Goal: Task Accomplishment & Management: Use online tool/utility

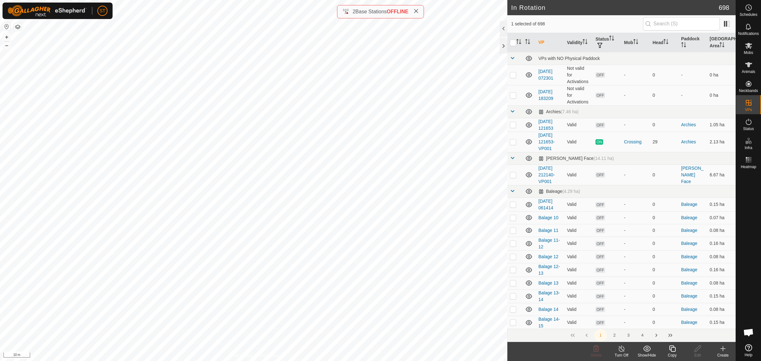
click at [672, 349] on icon at bounding box center [672, 349] width 8 height 8
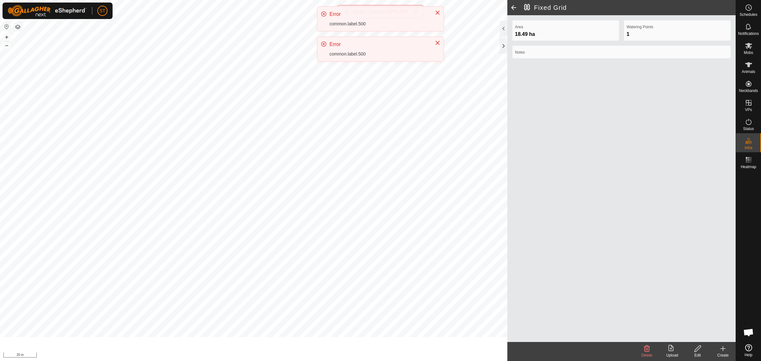
click at [360, 146] on div "ST Schedules Notifications Mobs Animals Neckbands VPs Status Infra Heatmap Help…" at bounding box center [380, 180] width 761 height 361
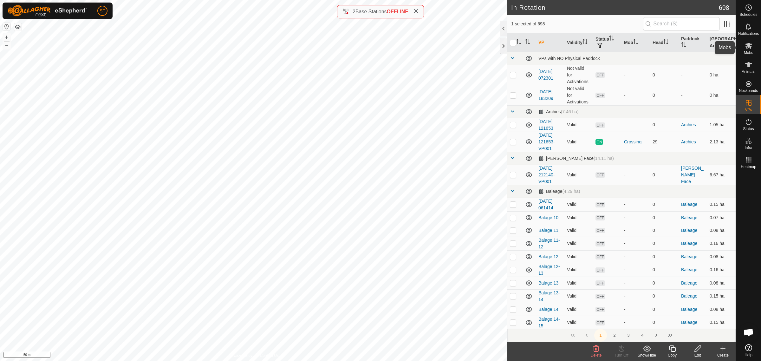
click at [749, 48] on icon at bounding box center [749, 46] width 8 height 8
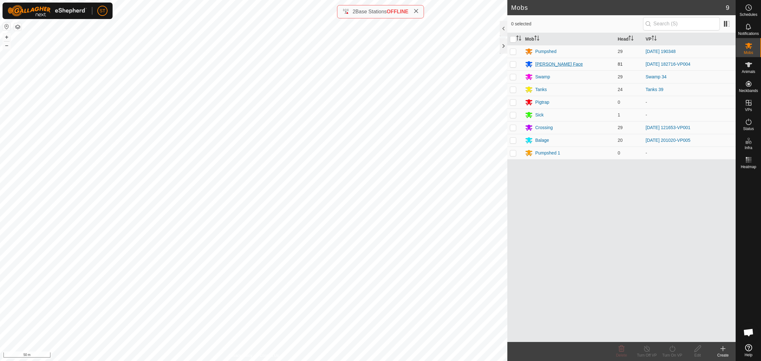
click at [545, 61] on div "[PERSON_NAME] Face" at bounding box center [559, 64] width 48 height 7
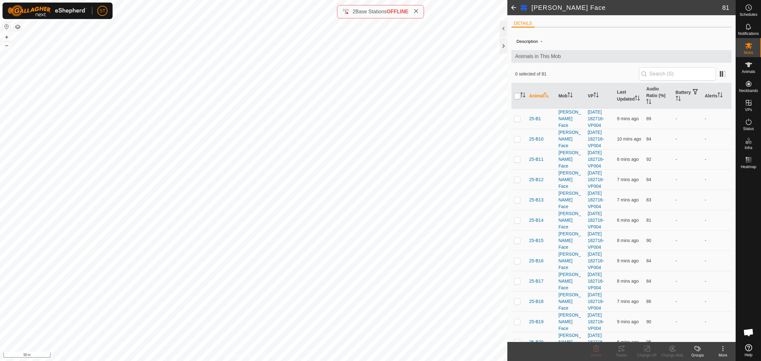
click at [516, 97] on input "checkbox" at bounding box center [517, 96] width 6 height 6
checkbox input "true"
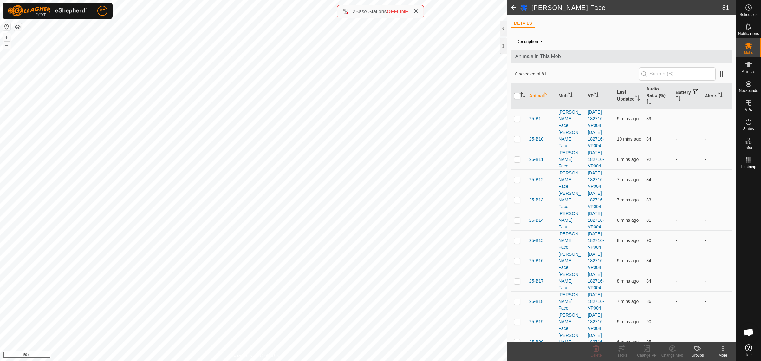
checkbox input "true"
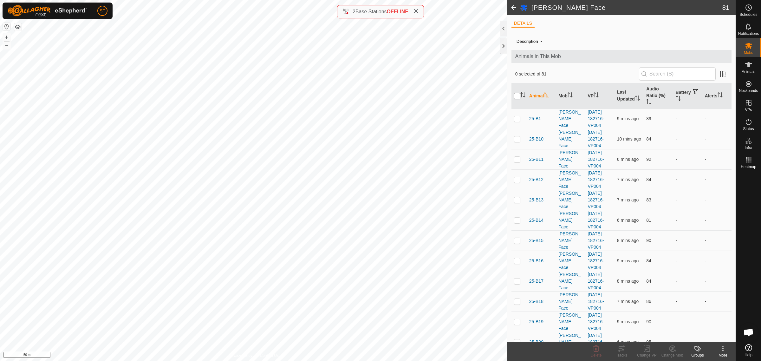
checkbox input "true"
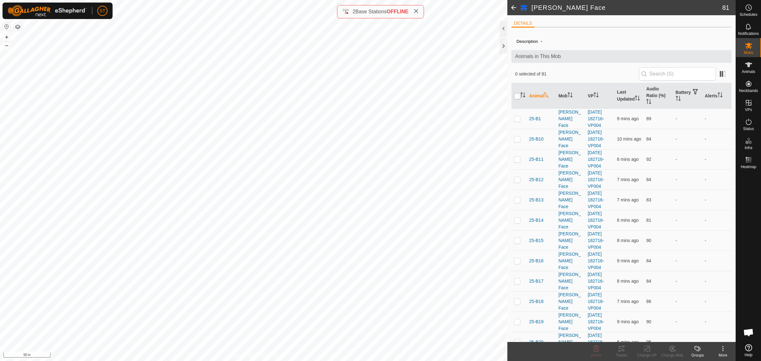
checkbox input "true"
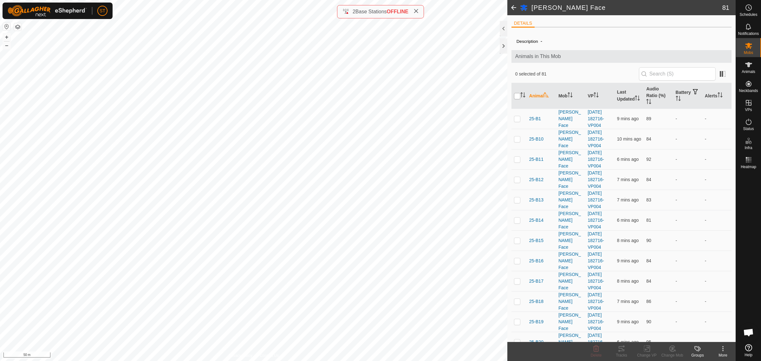
checkbox input "true"
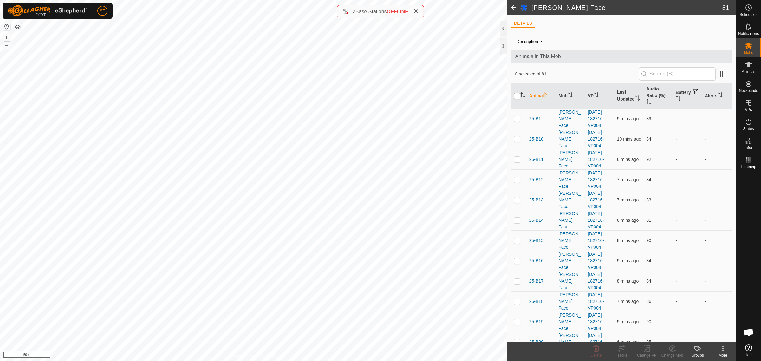
checkbox input "true"
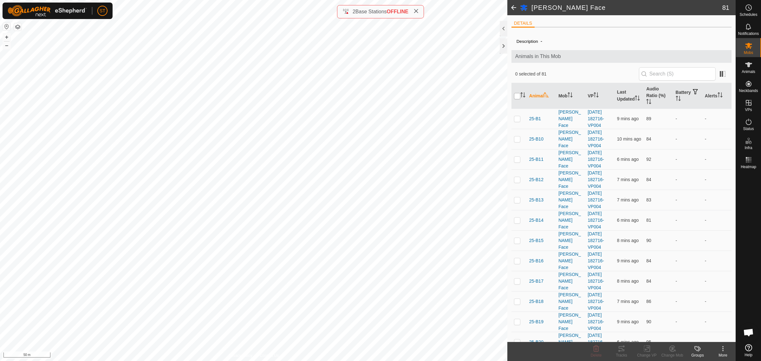
checkbox input "true"
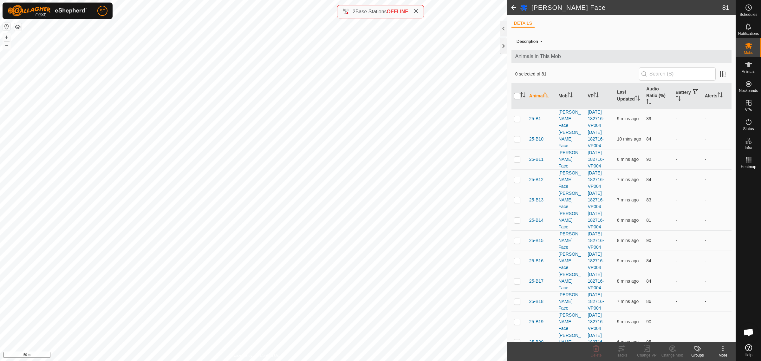
checkbox input "true"
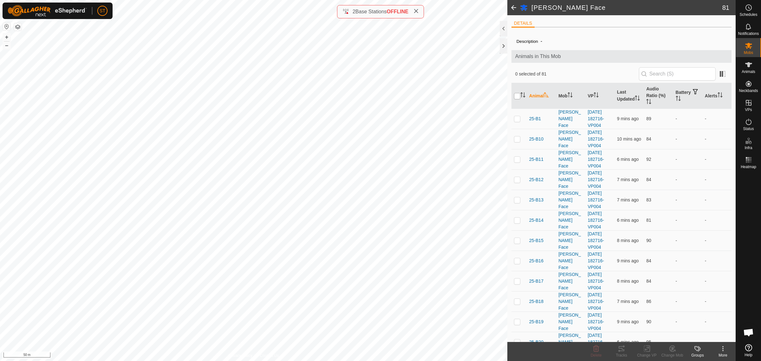
checkbox input "true"
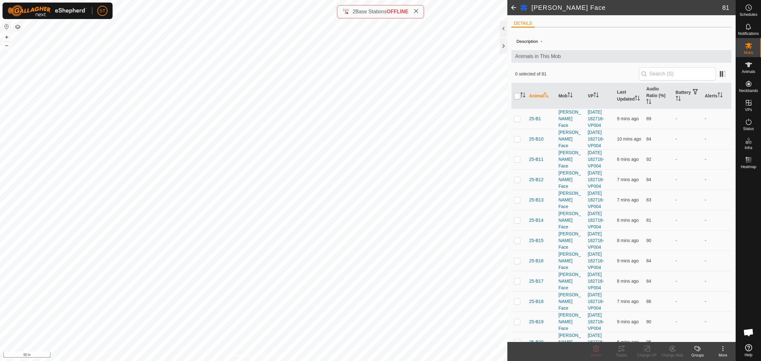
checkbox input "true"
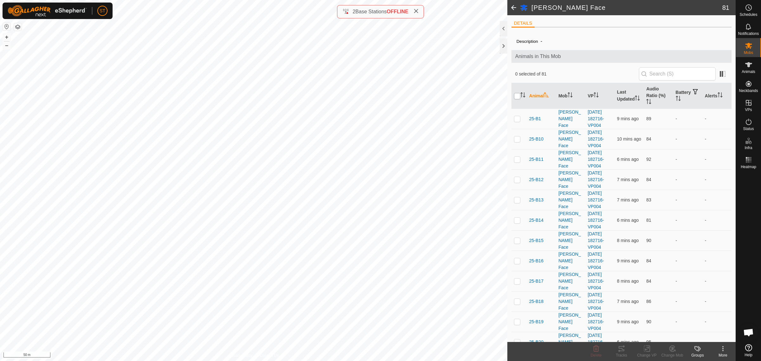
checkbox input "true"
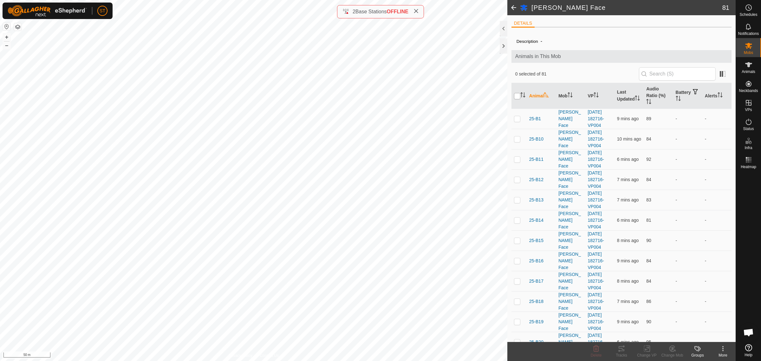
checkbox input "true"
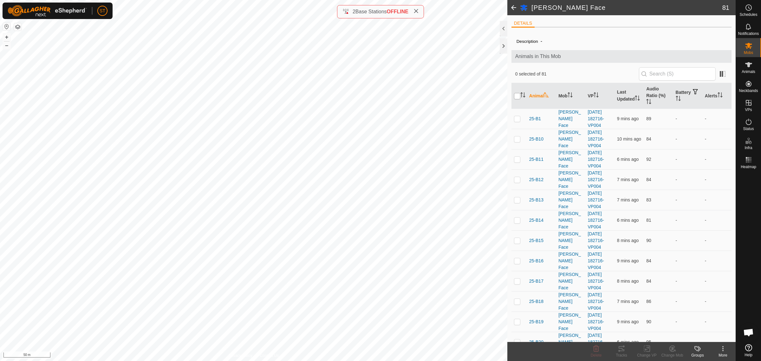
checkbox input "true"
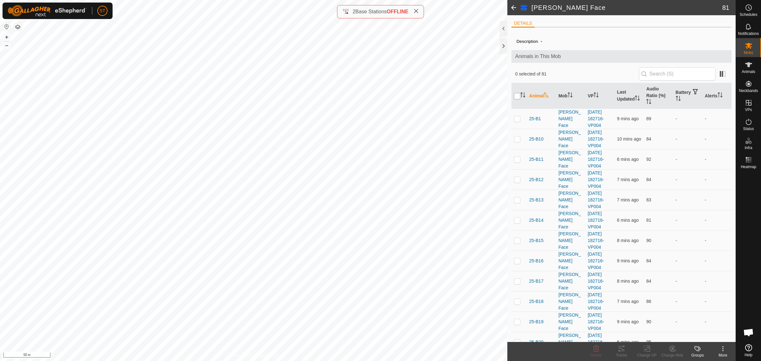
checkbox input "true"
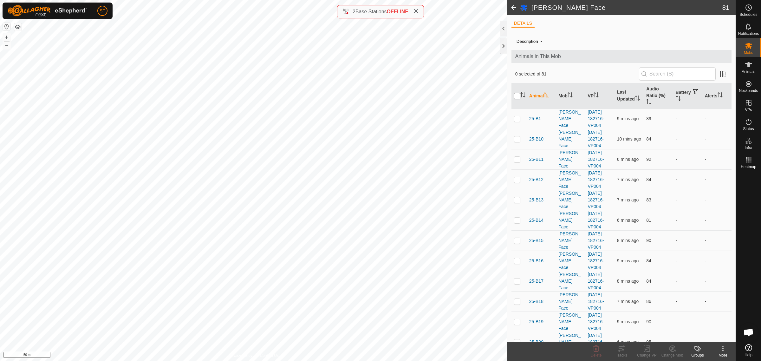
checkbox input "true"
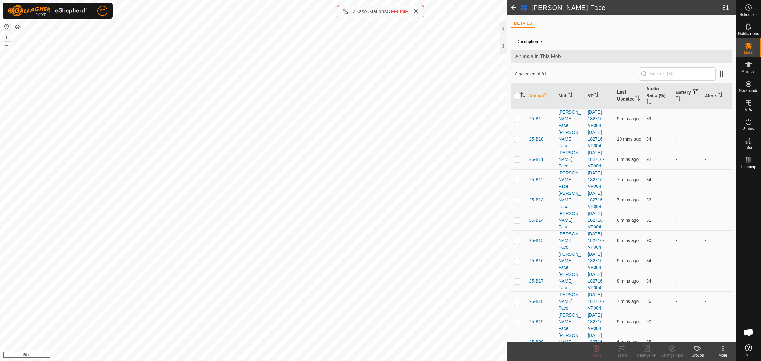
checkbox input "true"
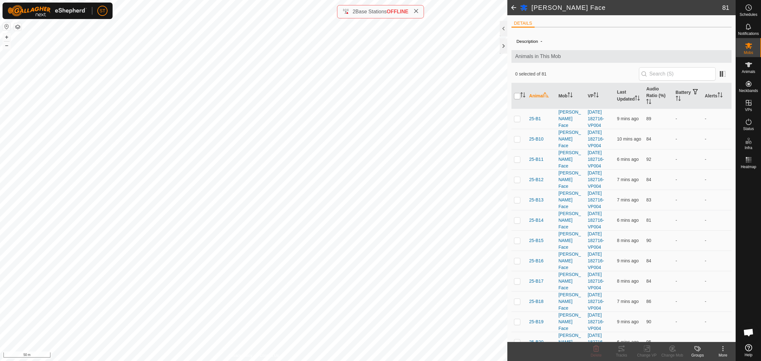
checkbox input "true"
click at [645, 353] on div "Change VP" at bounding box center [646, 355] width 25 height 6
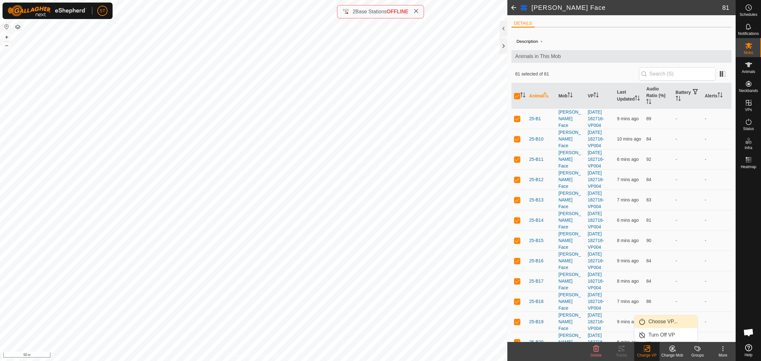
click at [665, 324] on link "Choose VP..." at bounding box center [665, 321] width 63 height 13
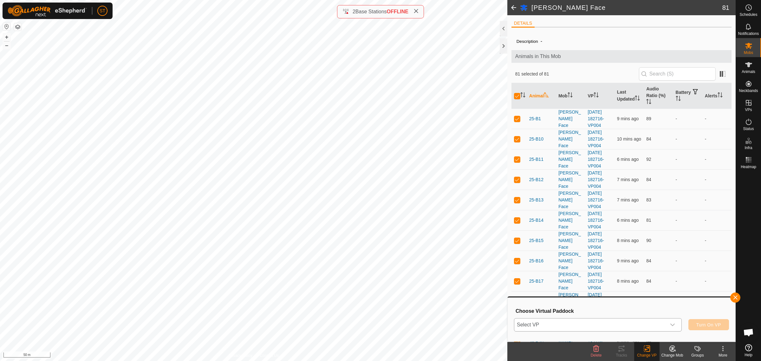
click at [673, 325] on icon "dropdown trigger" at bounding box center [672, 324] width 4 height 3
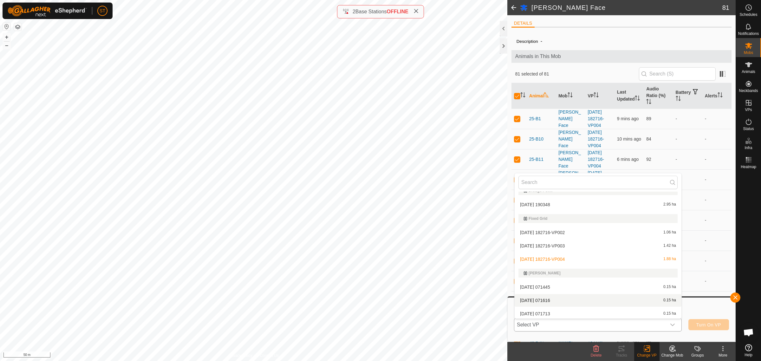
scroll to position [3084, 0]
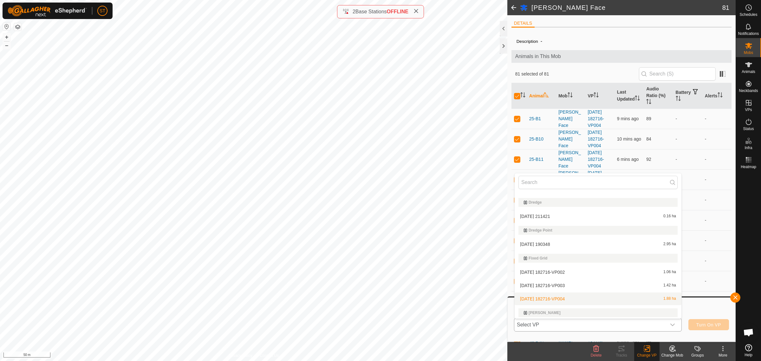
click at [557, 295] on li "[DATE] 182716-VP004 1.88 ha" at bounding box center [597, 298] width 167 height 13
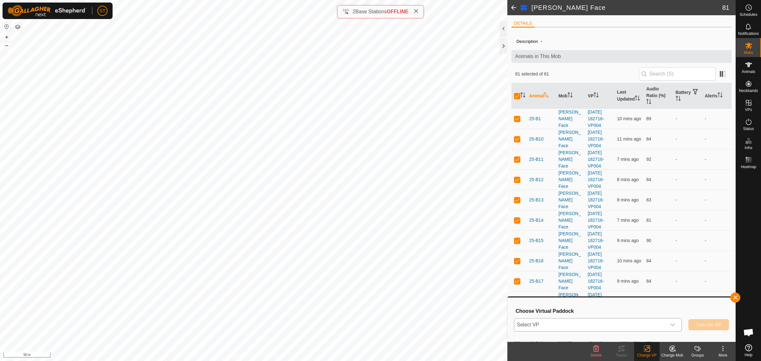
click at [148, 0] on html "ST Schedules Notifications Mobs Animals Neckbands VPs Status Infra Heatmap Help…" at bounding box center [380, 180] width 761 height 361
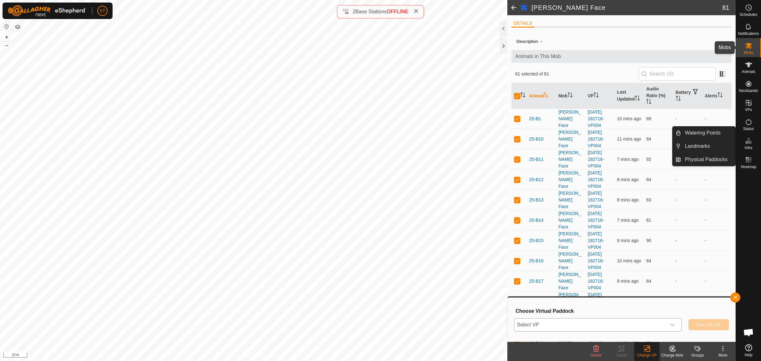
click at [745, 43] on icon at bounding box center [749, 46] width 8 height 8
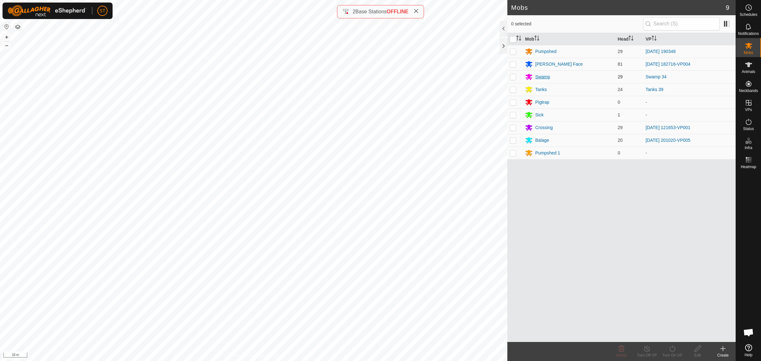
click at [538, 75] on div "Swamp" at bounding box center [542, 77] width 15 height 7
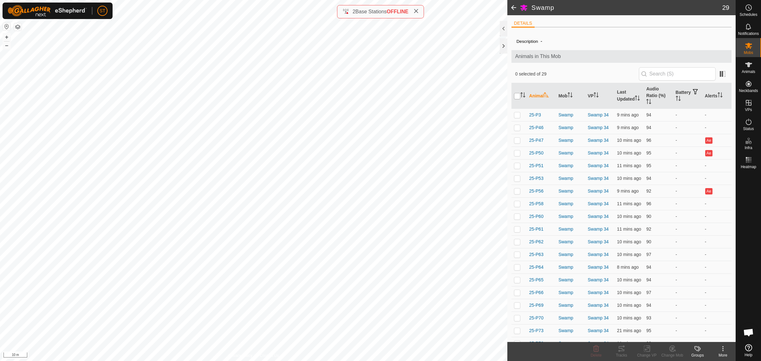
click at [517, 97] on input "checkbox" at bounding box center [517, 96] width 6 height 6
checkbox input "true"
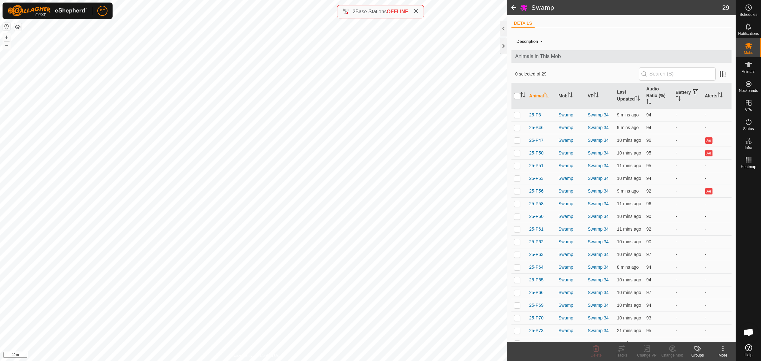
checkbox input "true"
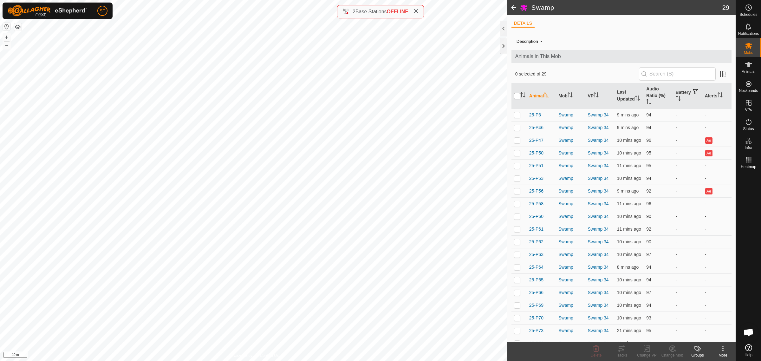
checkbox input "true"
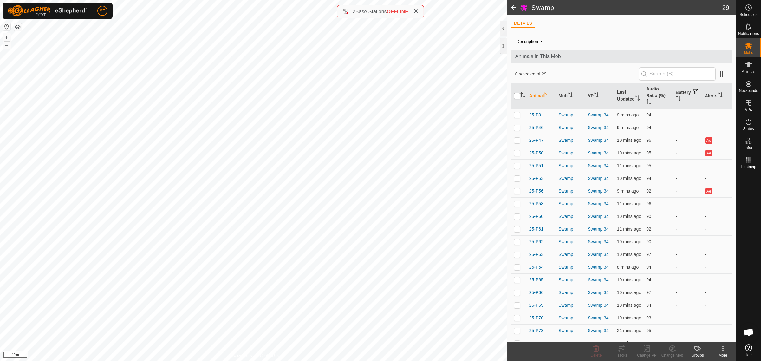
checkbox input "true"
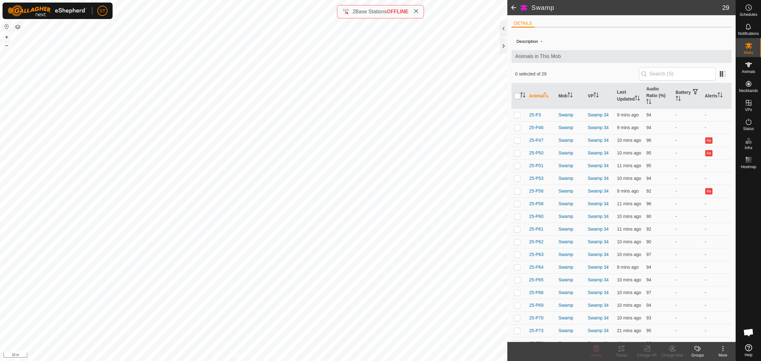
checkbox input "true"
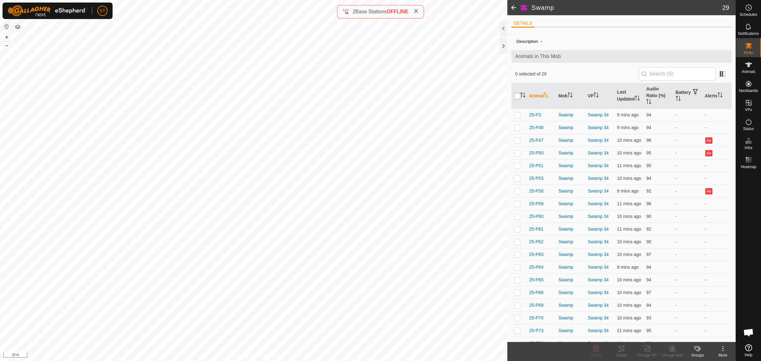
checkbox input "true"
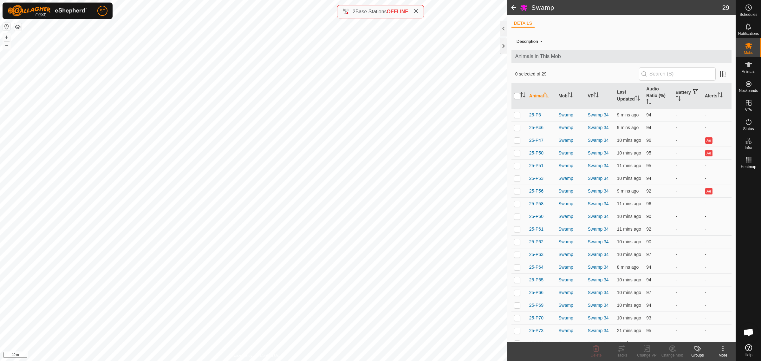
checkbox input "true"
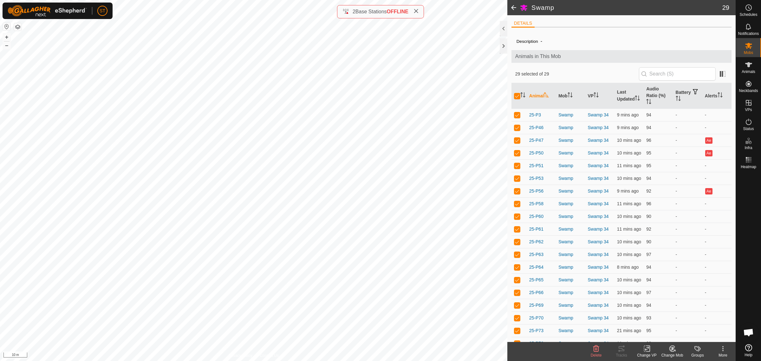
click at [643, 352] on div "Change VP" at bounding box center [646, 355] width 25 height 6
click at [662, 321] on link "Choose VP..." at bounding box center [665, 321] width 63 height 13
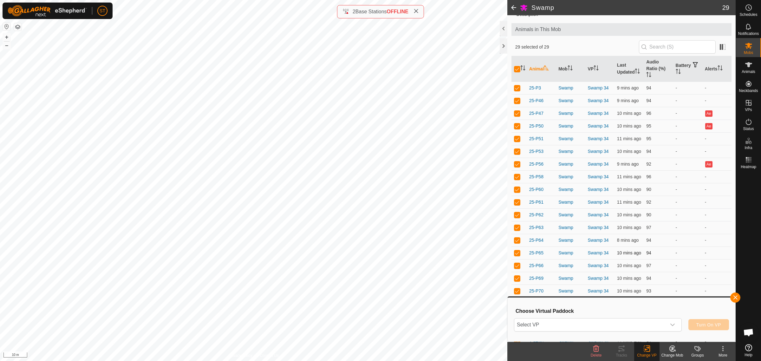
scroll to position [79, 0]
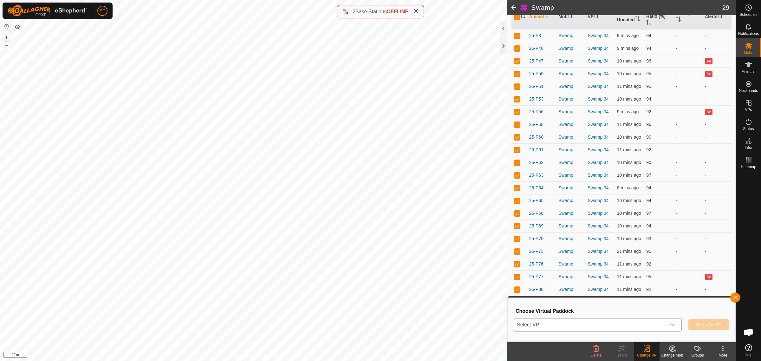
click at [549, 326] on span "Select VP" at bounding box center [590, 324] width 152 height 13
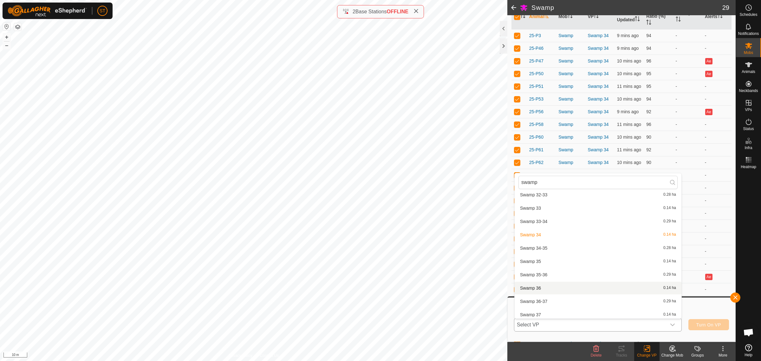
scroll to position [694, 0]
type input "swamp"
click at [539, 249] on li "Swamp 34-35 0.28 ha" at bounding box center [597, 251] width 167 height 13
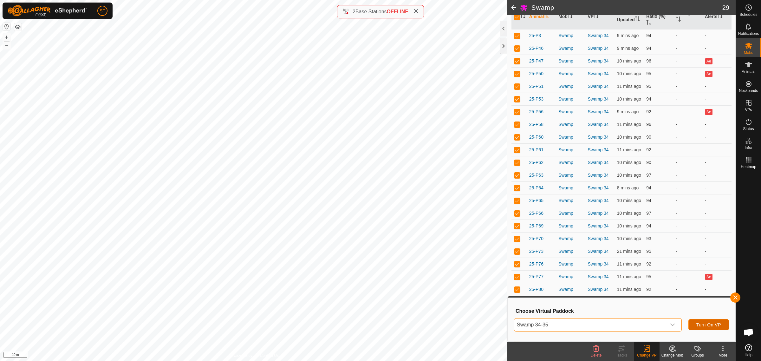
click at [700, 322] on span "Turn On VP" at bounding box center [708, 324] width 25 height 5
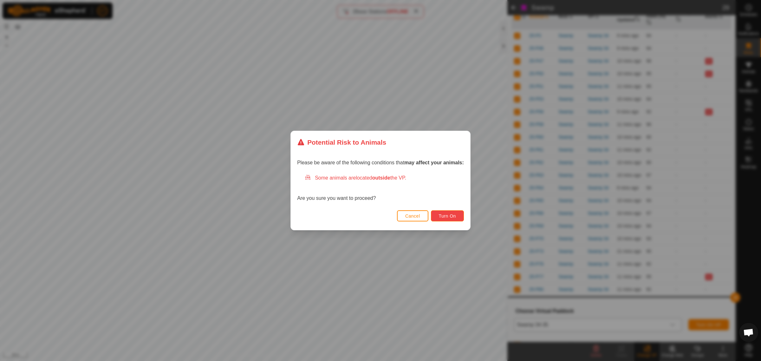
click at [439, 216] on span "Turn On" at bounding box center [447, 215] width 17 height 5
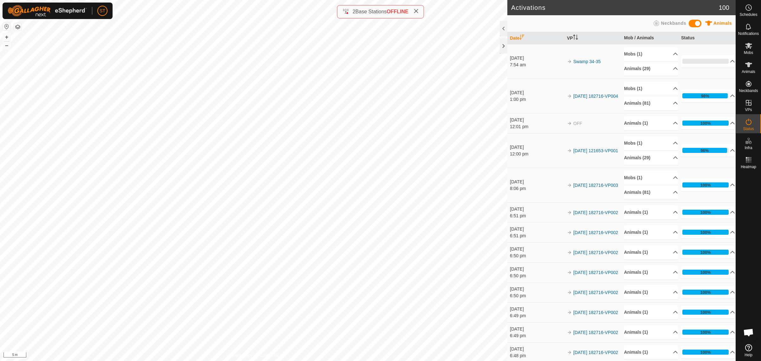
click at [415, 0] on html "ST Schedules Notifications Mobs Animals Neckbands VPs Status Infra Heatmap Help…" at bounding box center [380, 180] width 761 height 361
click at [750, 45] on icon at bounding box center [749, 46] width 8 height 8
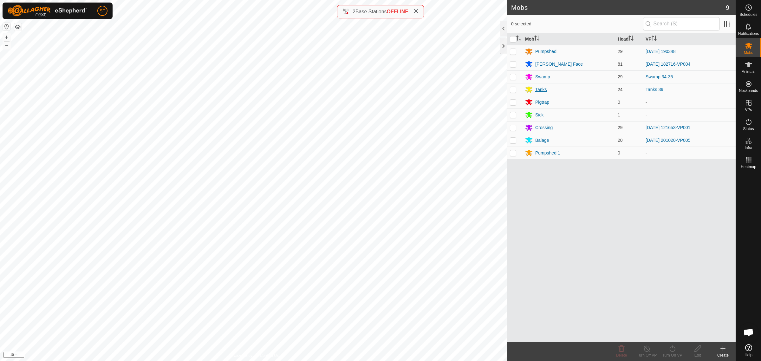
click at [540, 88] on div "Tanks" at bounding box center [541, 89] width 12 height 7
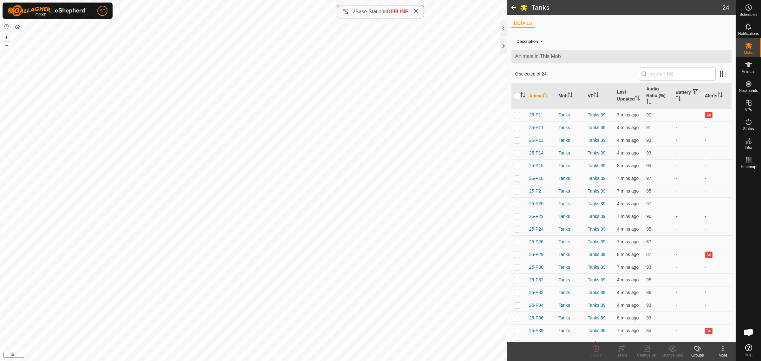
click at [516, 96] on input "checkbox" at bounding box center [517, 96] width 6 height 6
checkbox input "true"
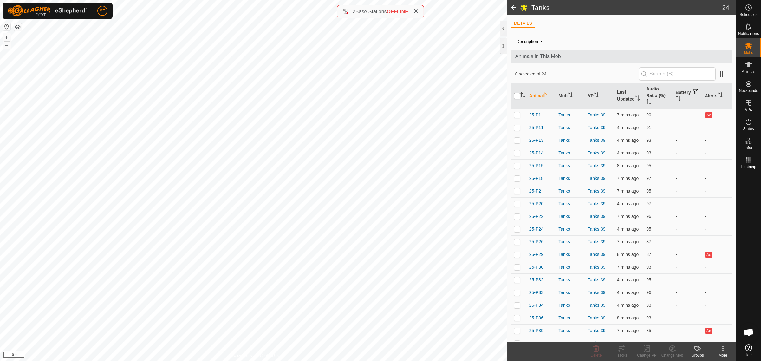
checkbox input "true"
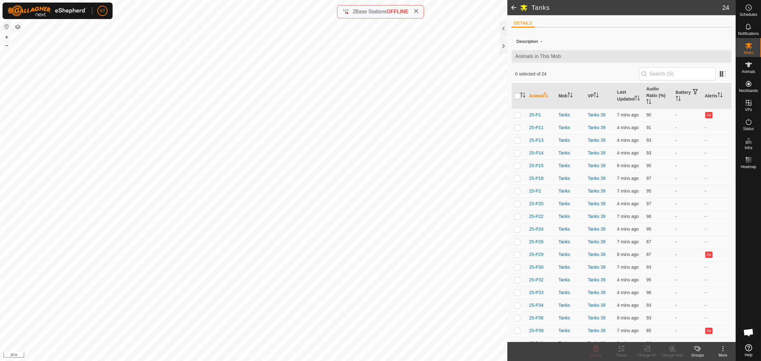
checkbox input "true"
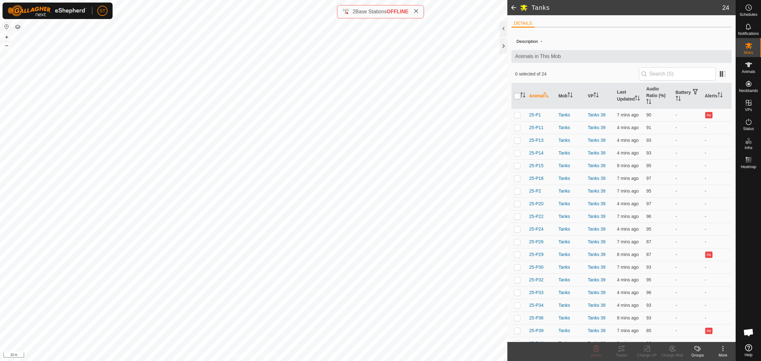
checkbox input "true"
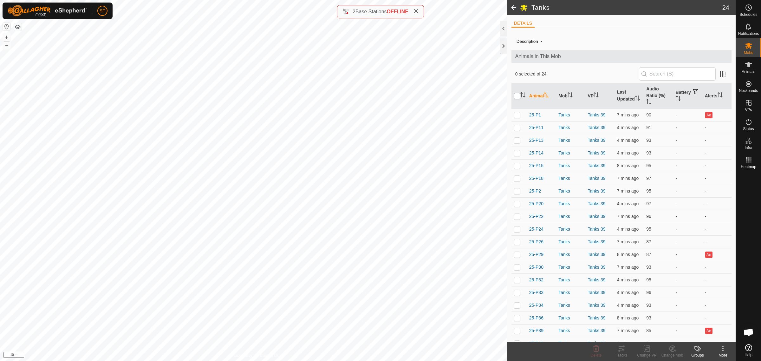
checkbox input "true"
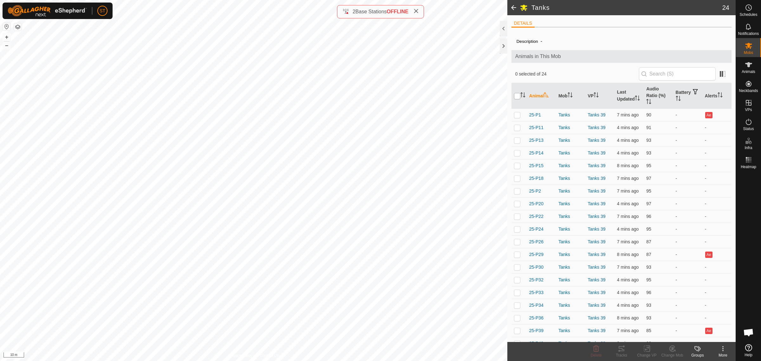
checkbox input "true"
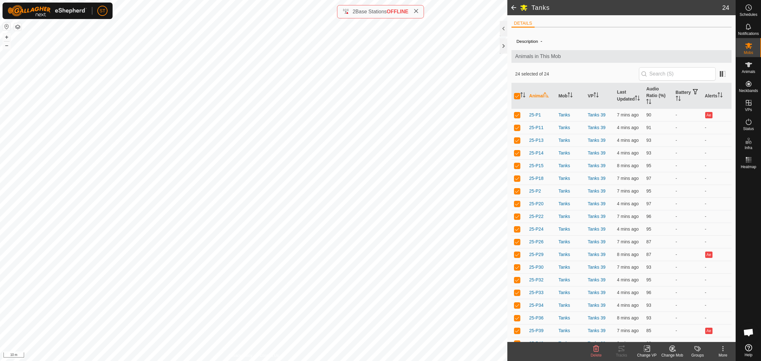
click at [644, 350] on icon at bounding box center [647, 349] width 8 height 8
click at [656, 320] on link "Choose VP..." at bounding box center [665, 321] width 63 height 13
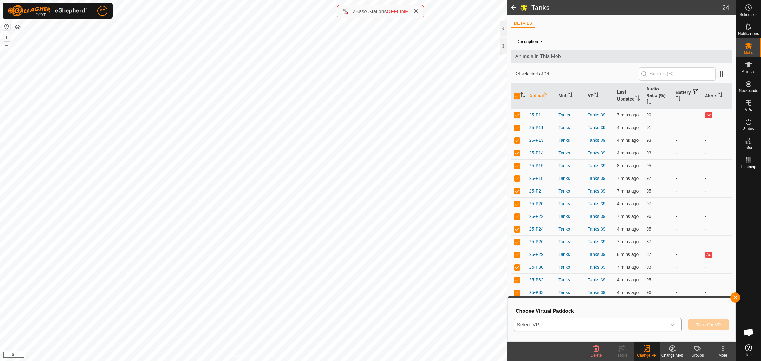
click at [672, 323] on icon "dropdown trigger" at bounding box center [672, 324] width 5 height 5
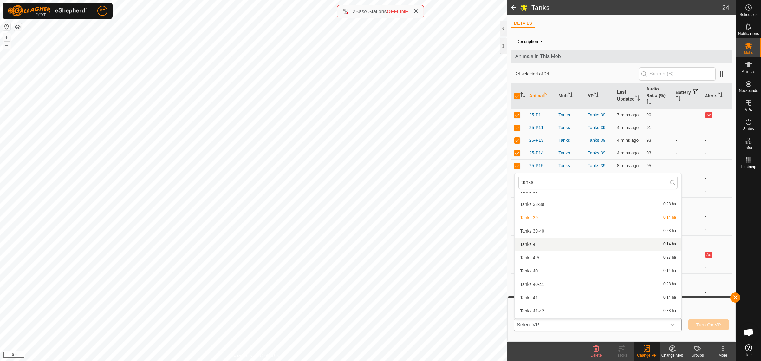
scroll to position [843, 0]
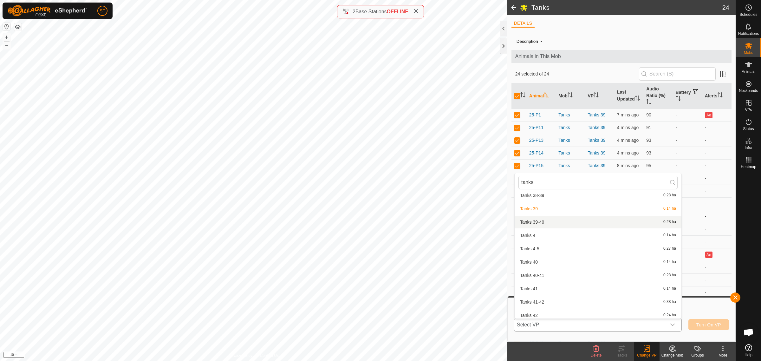
type input "tanks"
click at [549, 219] on li "Tanks 39-40 0.28 ha" at bounding box center [597, 222] width 167 height 13
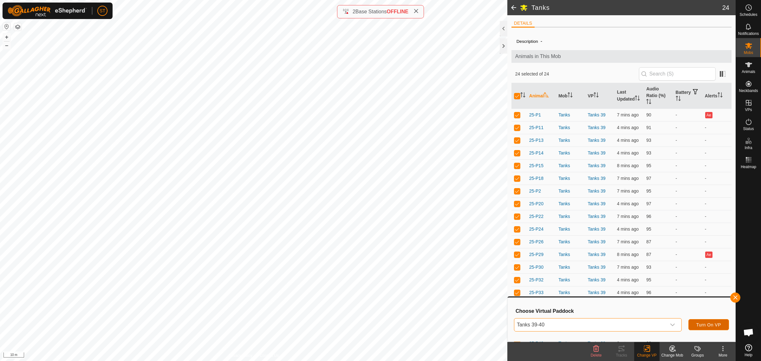
click at [715, 327] on button "Turn On VP" at bounding box center [708, 324] width 41 height 11
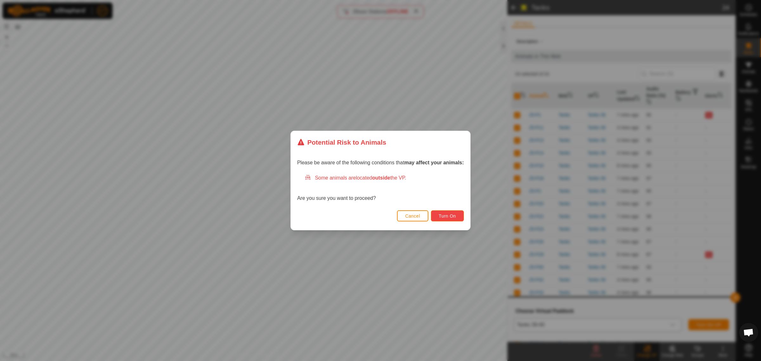
click at [454, 218] on span "Turn On" at bounding box center [447, 215] width 17 height 5
